Goal: Contribute content: Contribute content

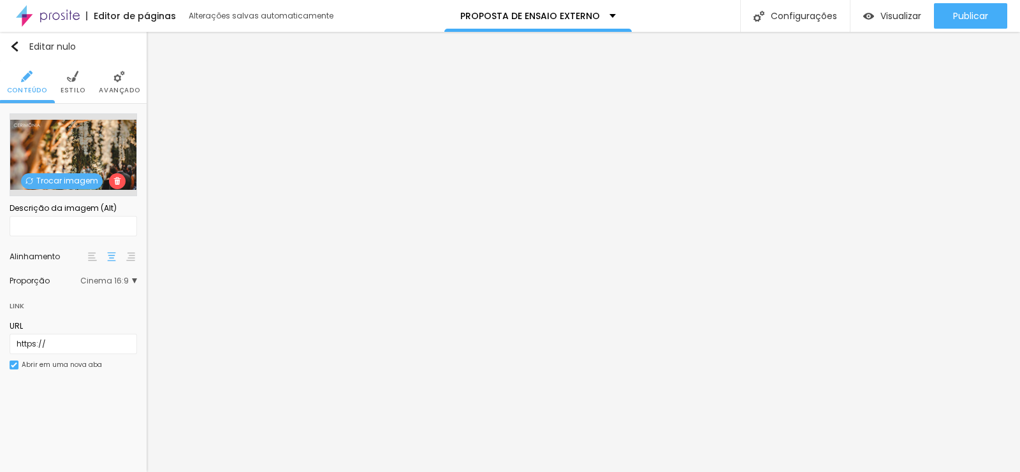
click at [52, 178] on font "Trocar imagem" at bounding box center [67, 180] width 62 height 11
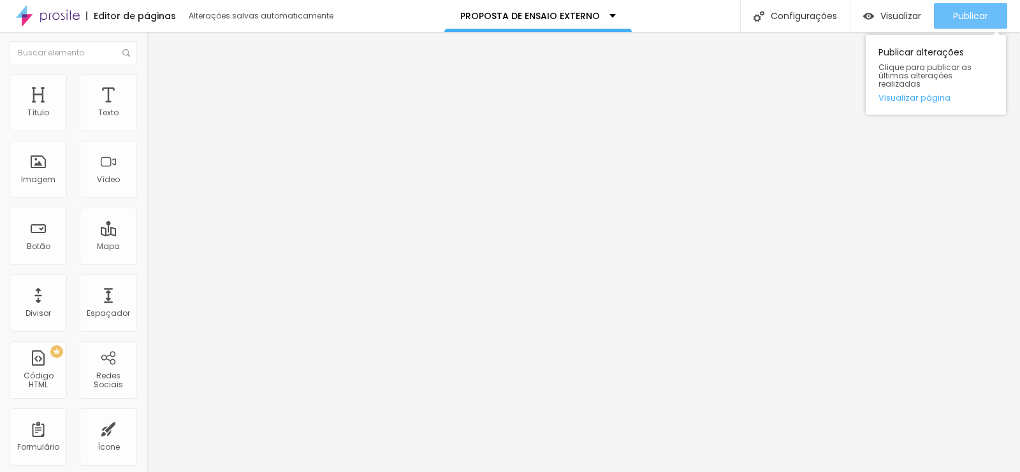
click at [988, 16] on button "Publicar" at bounding box center [970, 15] width 73 height 25
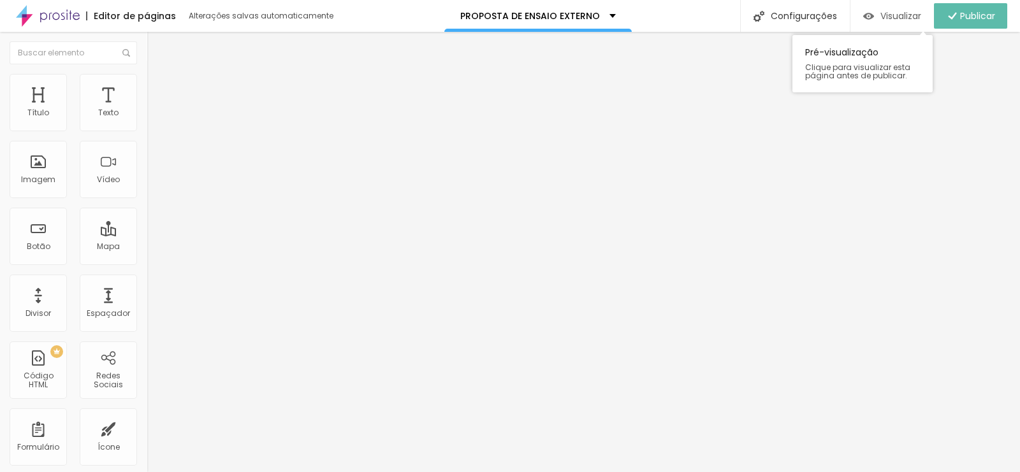
click at [892, 11] on font "Visualizar" at bounding box center [900, 16] width 41 height 13
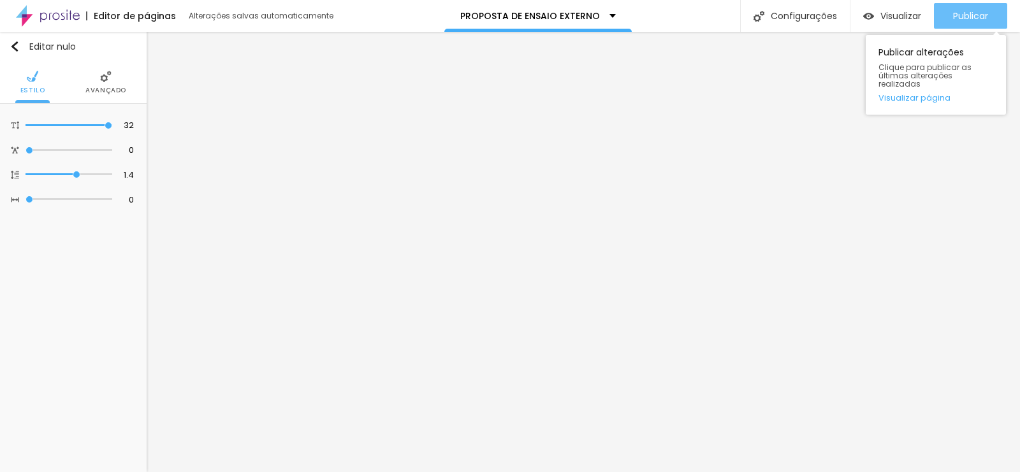
click at [949, 23] on button "Publicar" at bounding box center [970, 15] width 73 height 25
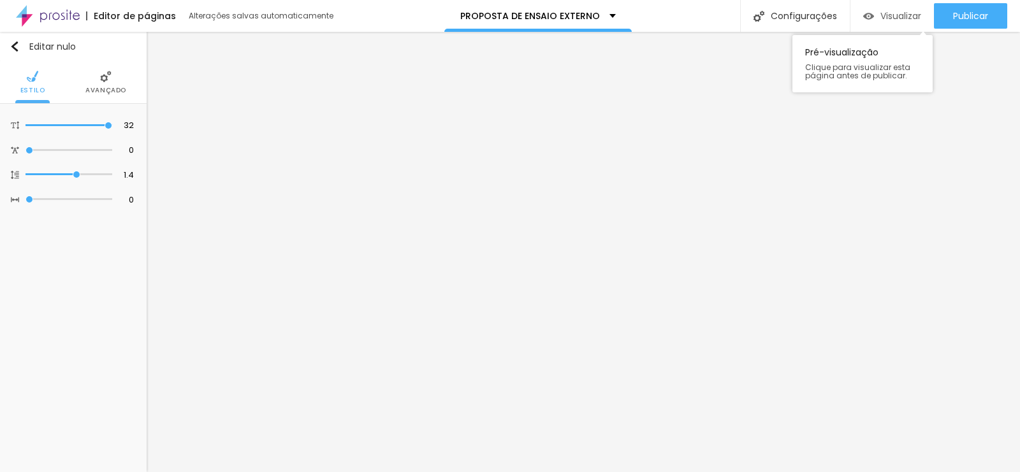
click at [896, 17] on font "Visualizar" at bounding box center [900, 16] width 41 height 13
click at [53, 13] on img at bounding box center [48, 16] width 64 height 32
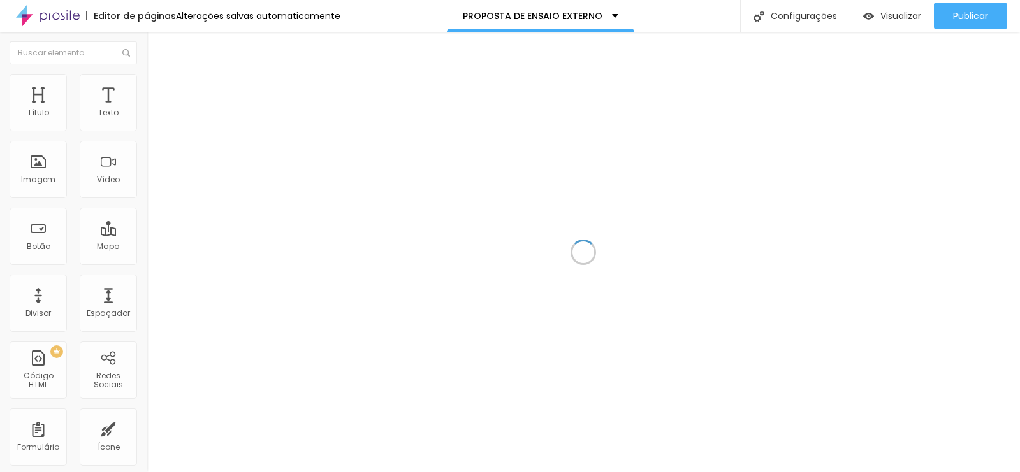
click at [411, 203] on div at bounding box center [583, 252] width 873 height 440
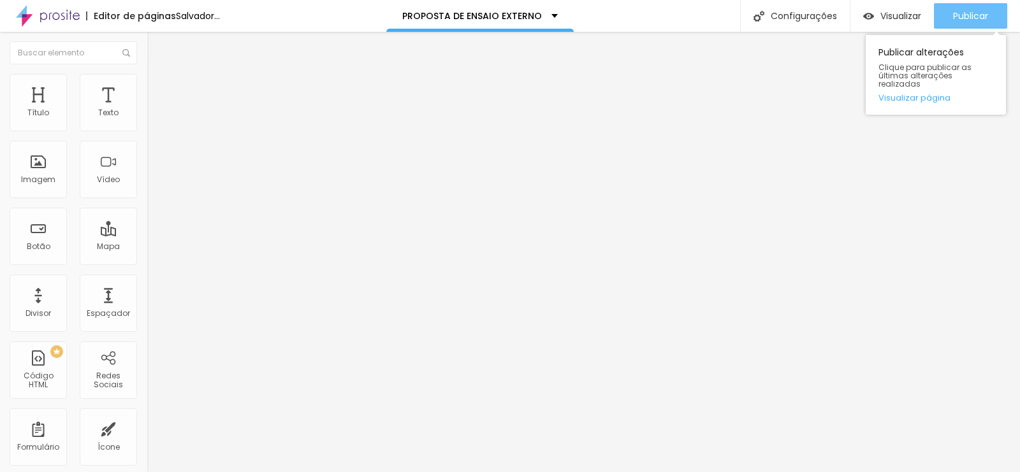
click at [955, 17] on font "Publicar" at bounding box center [970, 16] width 35 height 13
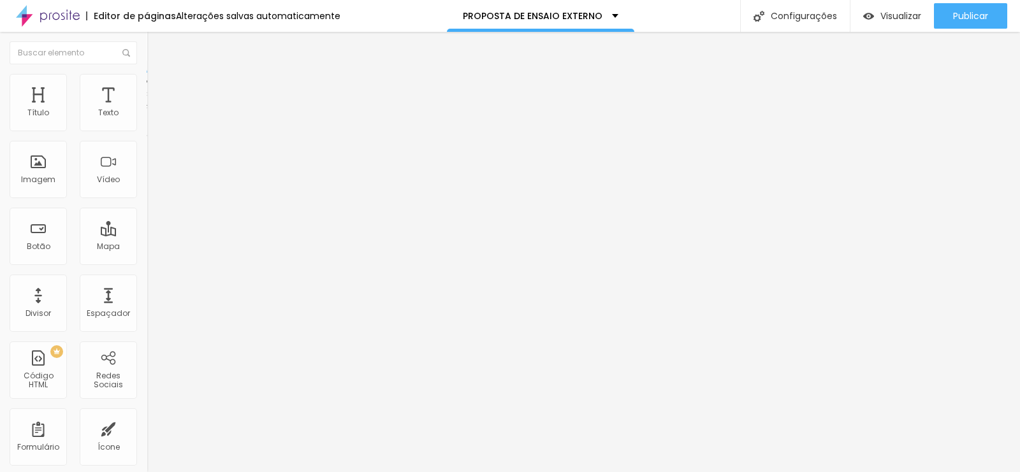
click at [158, 88] on font "Estilo" at bounding box center [168, 82] width 20 height 11
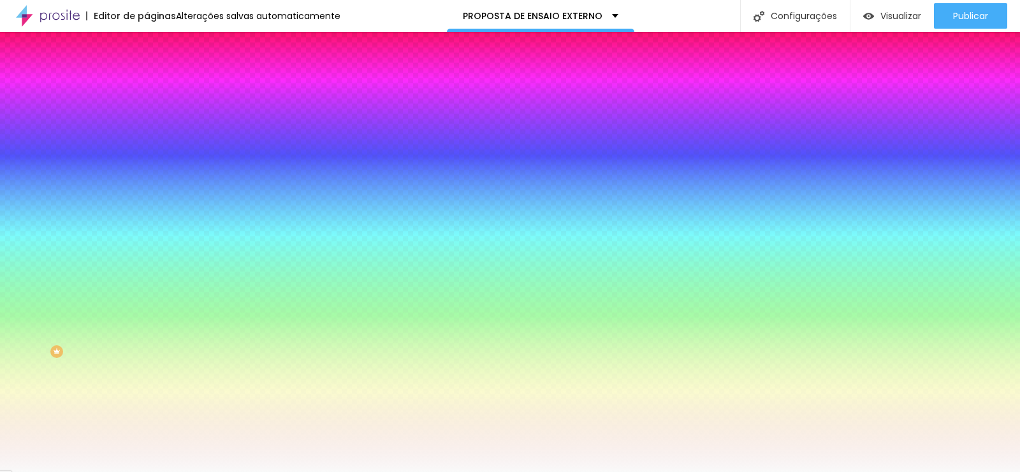
click at [158, 90] on font "Avançado" at bounding box center [179, 95] width 42 height 11
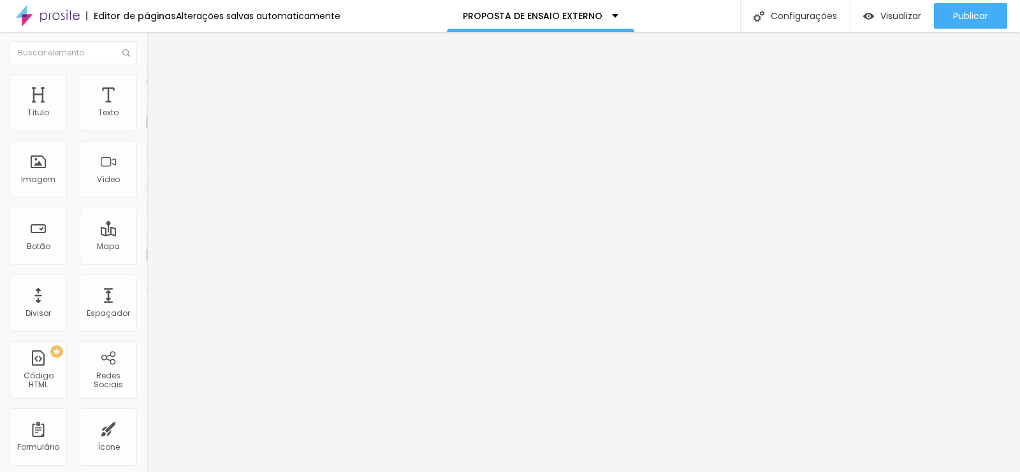
click at [158, 90] on font "Avançado" at bounding box center [179, 95] width 42 height 11
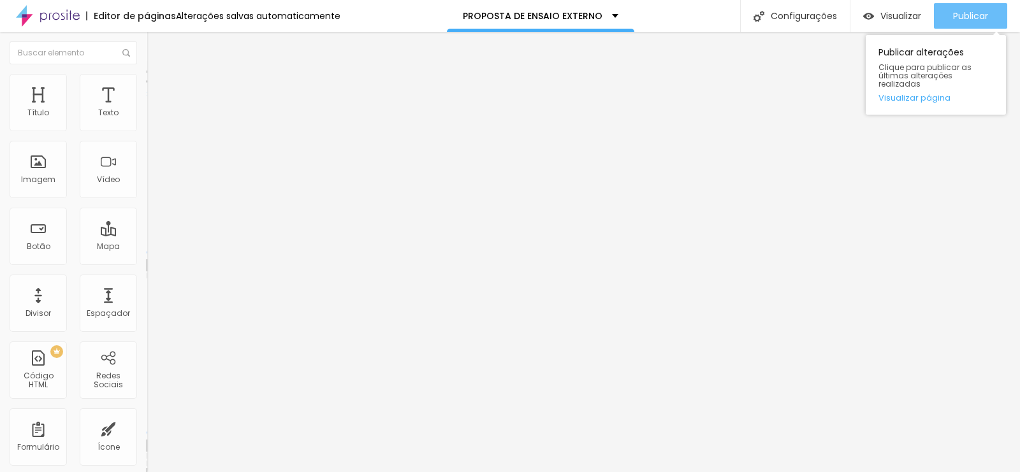
click at [955, 16] on font "Publicar" at bounding box center [970, 16] width 35 height 13
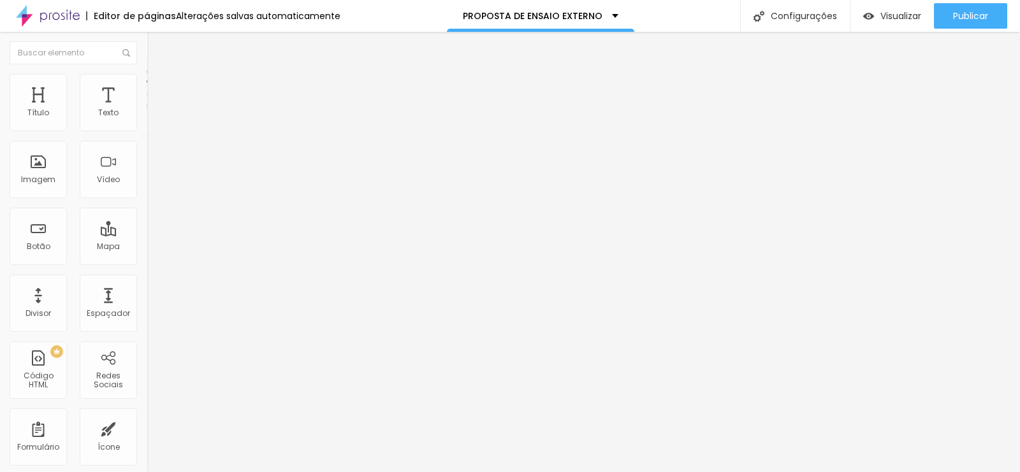
click at [147, 87] on li "Avançado" at bounding box center [220, 93] width 147 height 13
click at [147, 368] on div at bounding box center [220, 368] width 147 height 0
click at [147, 375] on div at bounding box center [220, 375] width 147 height 0
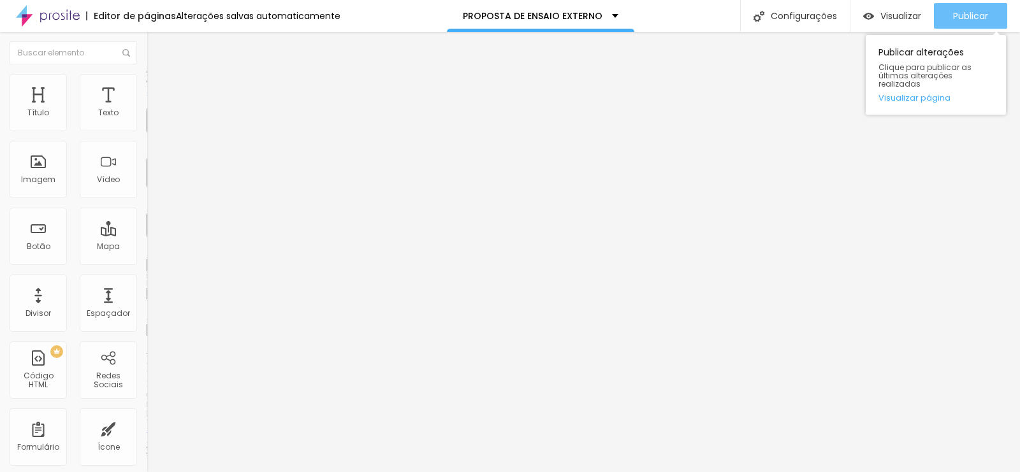
click at [986, 15] on font "Publicar" at bounding box center [970, 16] width 35 height 13
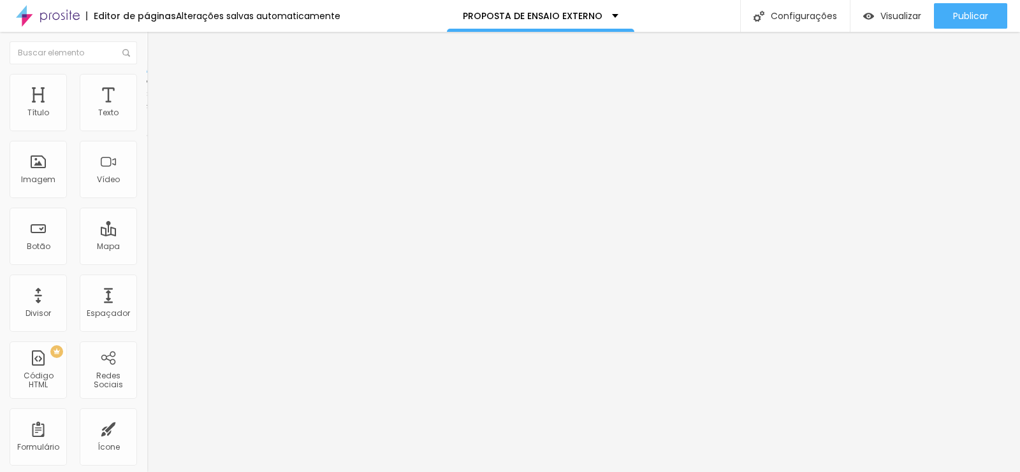
click at [147, 87] on li "Avançado" at bounding box center [220, 93] width 147 height 13
click at [147, 375] on div at bounding box center [220, 375] width 147 height 0
click at [147, 383] on div at bounding box center [220, 383] width 147 height 0
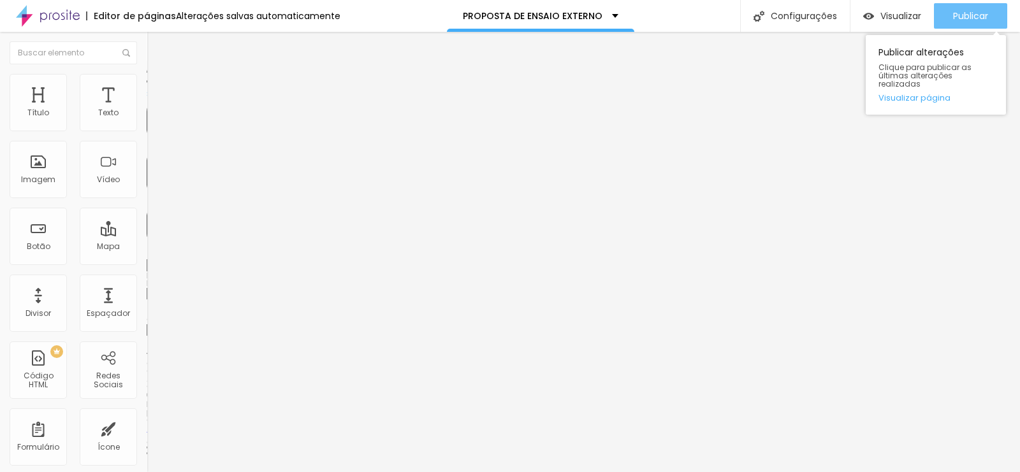
click at [985, 17] on font "Publicar" at bounding box center [970, 16] width 35 height 13
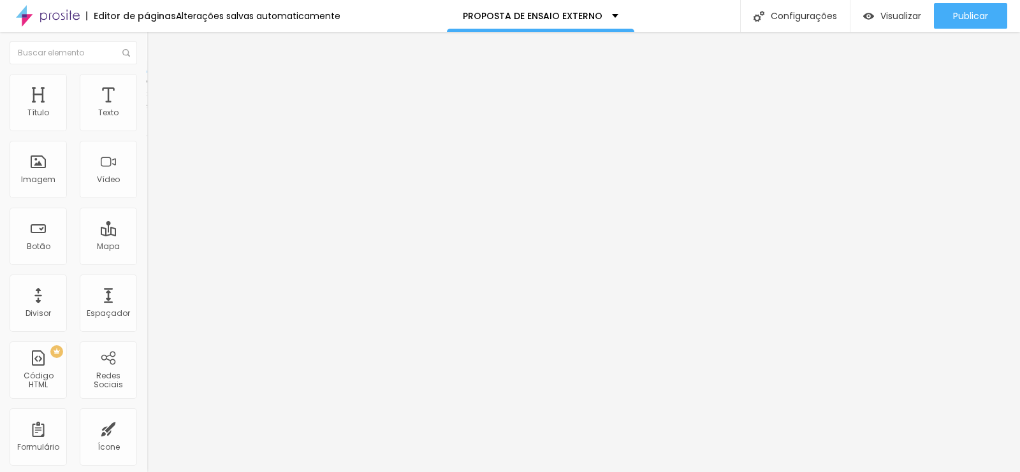
click at [158, 90] on font "Avançado" at bounding box center [179, 95] width 42 height 11
click at [147, 96] on li "Avançado" at bounding box center [220, 93] width 147 height 13
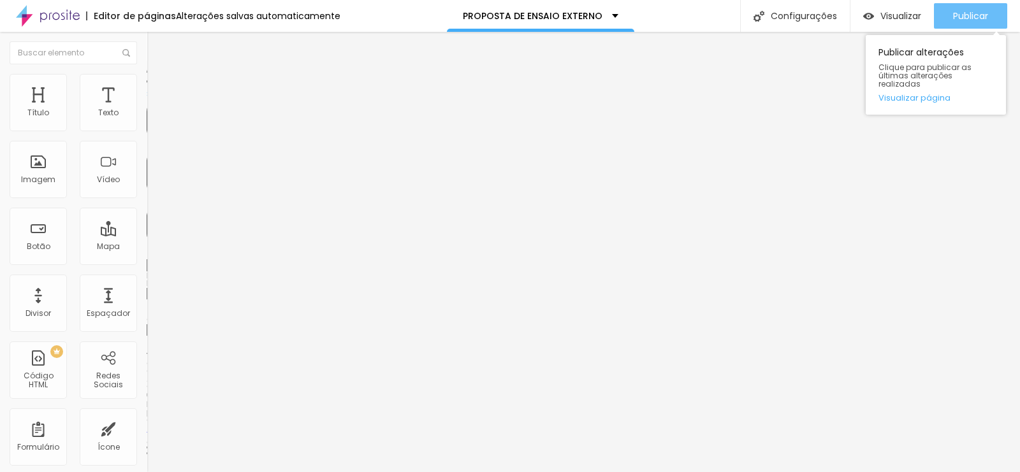
click at [983, 13] on font "Publicar" at bounding box center [970, 16] width 35 height 13
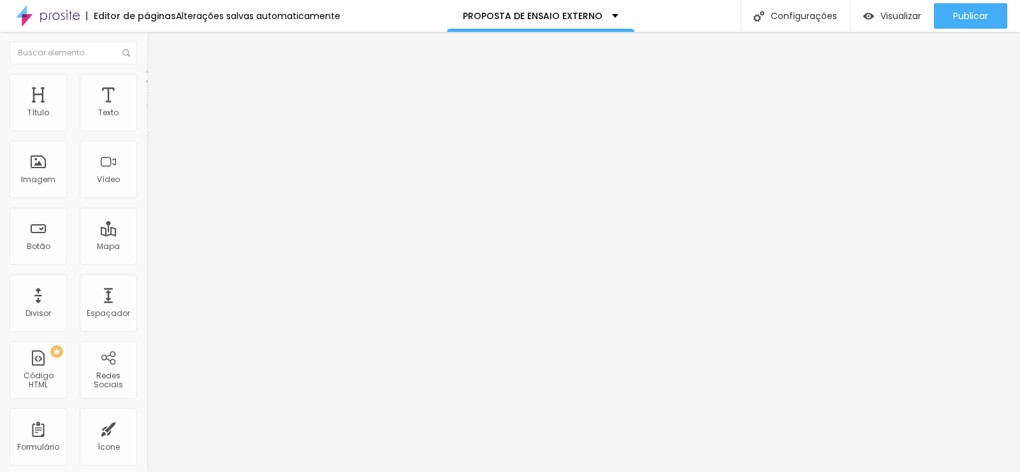
click at [147, 87] on li "Avançado" at bounding box center [220, 93] width 147 height 13
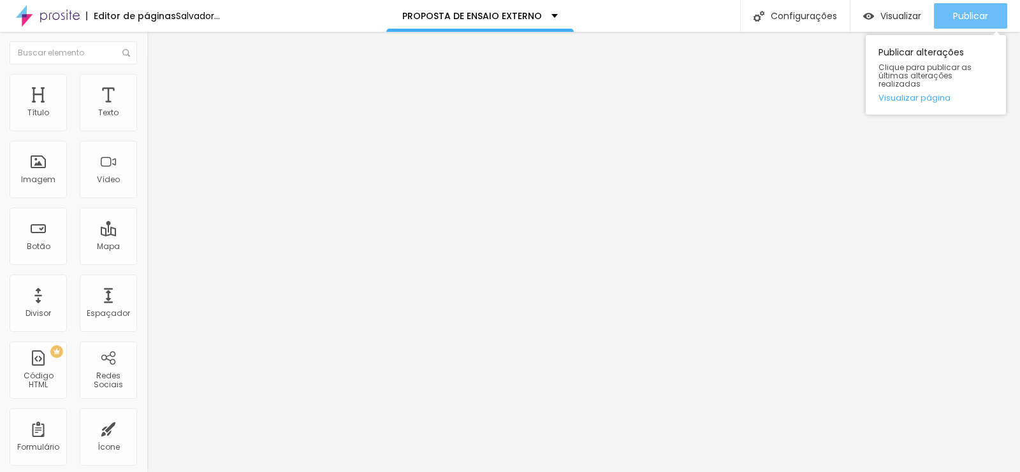
click at [969, 19] on font "Publicar" at bounding box center [970, 16] width 35 height 13
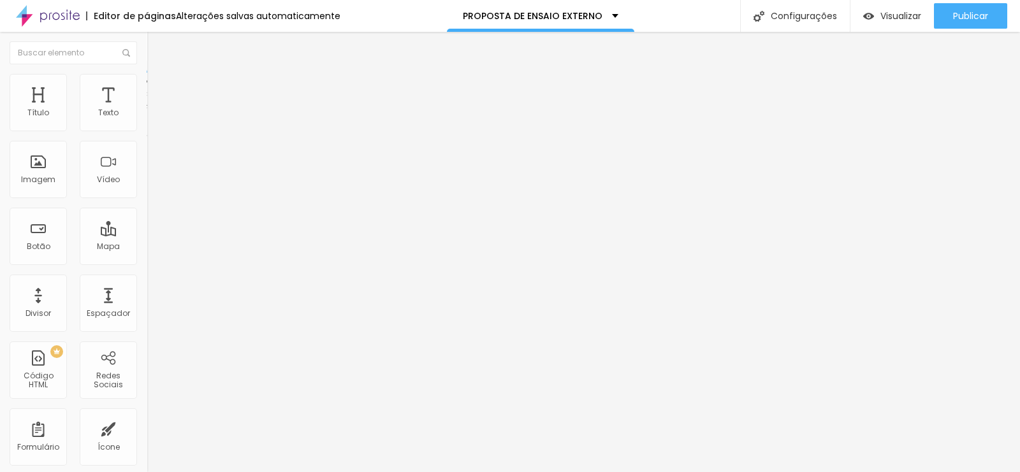
click at [158, 90] on font "Avançado" at bounding box center [179, 95] width 42 height 11
click at [147, 85] on li "Estilo" at bounding box center [220, 80] width 147 height 13
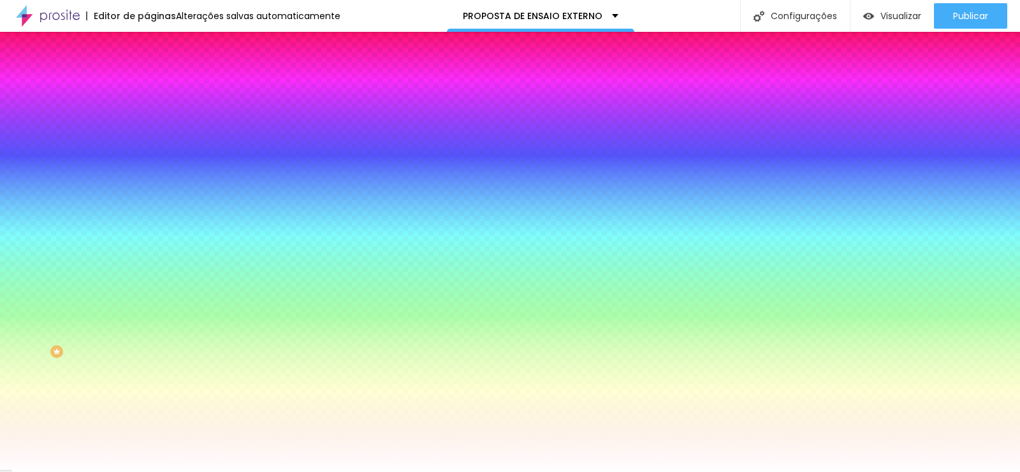
click at [147, 74] on li "Conteúdo" at bounding box center [220, 67] width 147 height 13
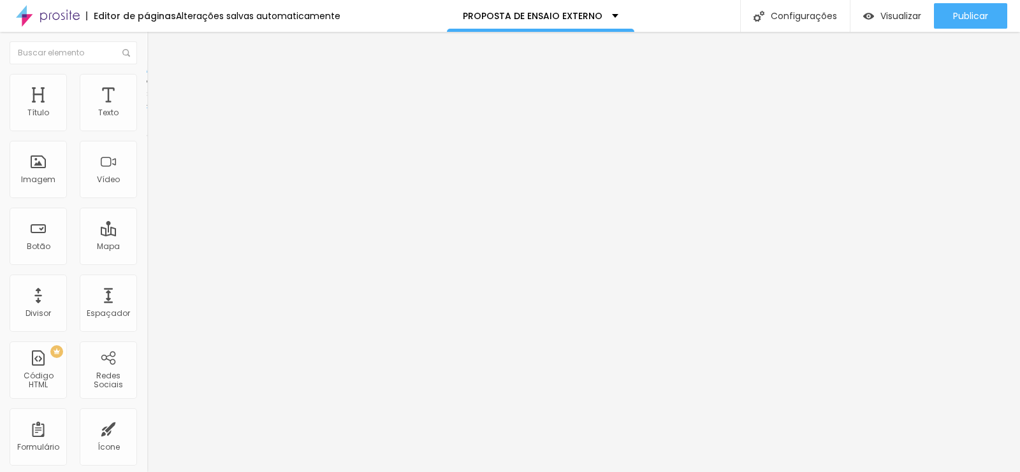
click at [147, 74] on li "Conteúdo" at bounding box center [220, 67] width 147 height 13
click at [156, 43] on img "button" at bounding box center [161, 46] width 10 height 10
click at [156, 43] on div "Editar nulo" at bounding box center [189, 46] width 66 height 10
click at [154, 110] on font "Adicionar imagem" at bounding box center [191, 104] width 75 height 11
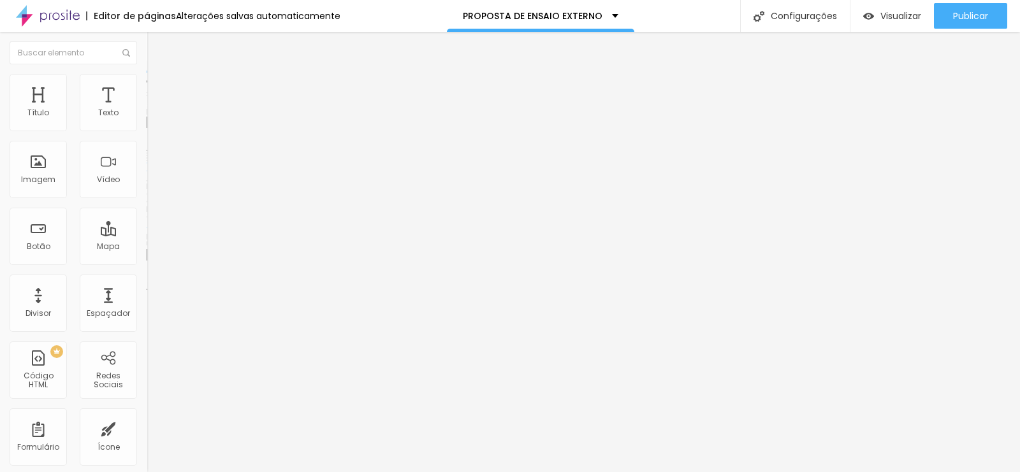
click at [147, 200] on font "Original" at bounding box center [162, 194] width 31 height 11
click at [147, 222] on font "Quadrado" at bounding box center [167, 217] width 41 height 11
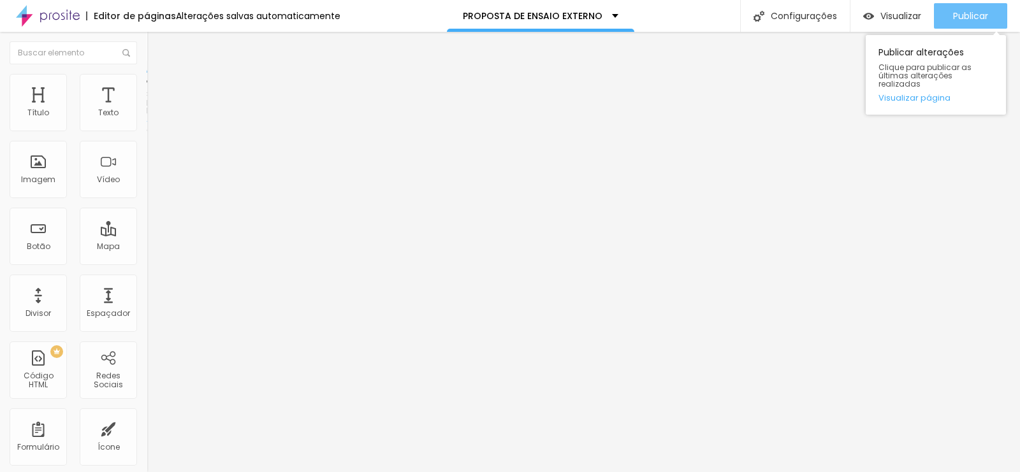
click at [961, 11] on font "Publicar" at bounding box center [970, 16] width 35 height 13
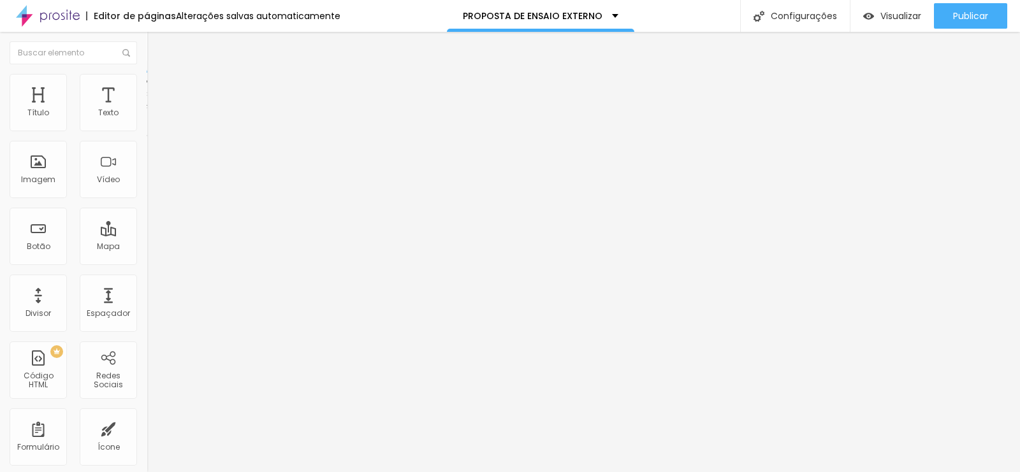
click at [147, 98] on li "Avançado" at bounding box center [220, 93] width 147 height 13
click at [147, 383] on div at bounding box center [220, 383] width 147 height 0
click at [147, 368] on div at bounding box center [220, 368] width 147 height 0
click at [158, 90] on font "Avançado" at bounding box center [179, 95] width 42 height 11
click at [158, 91] on font "Avançado" at bounding box center [179, 95] width 42 height 11
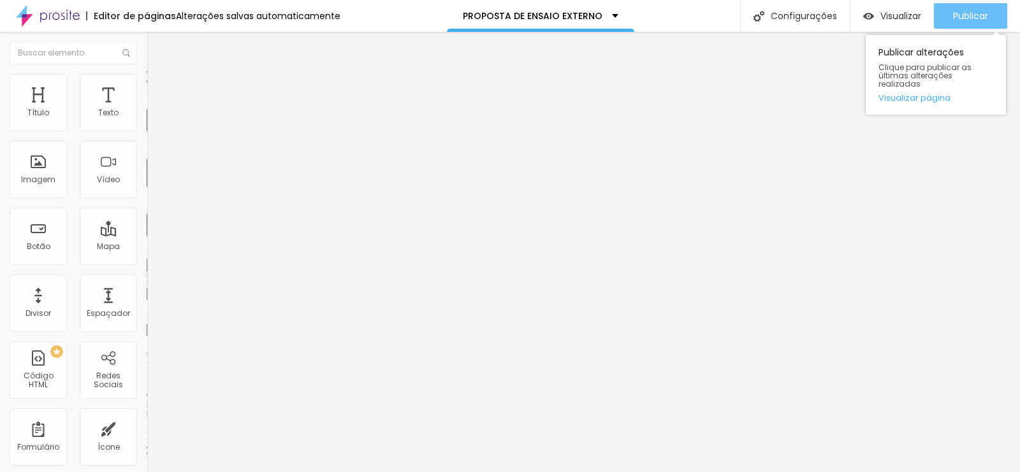
click at [949, 9] on button "Publicar" at bounding box center [970, 15] width 73 height 25
click at [962, 22] on div "Publicar" at bounding box center [970, 15] width 35 height 25
click at [950, 15] on button "Publicar" at bounding box center [970, 15] width 73 height 25
click at [993, 8] on button "Publicar" at bounding box center [970, 15] width 73 height 25
